Goal: Navigation & Orientation: Find specific page/section

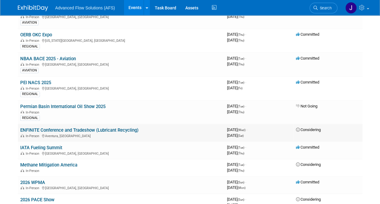
click at [118, 127] on link "ENFINITE Conference and Tradeshow (Lubricant Recycling)" at bounding box center [79, 129] width 118 height 5
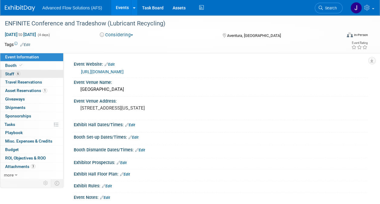
click at [15, 72] on span "Staff 6" at bounding box center [12, 73] width 15 height 5
